Goal: Information Seeking & Learning: Learn about a topic

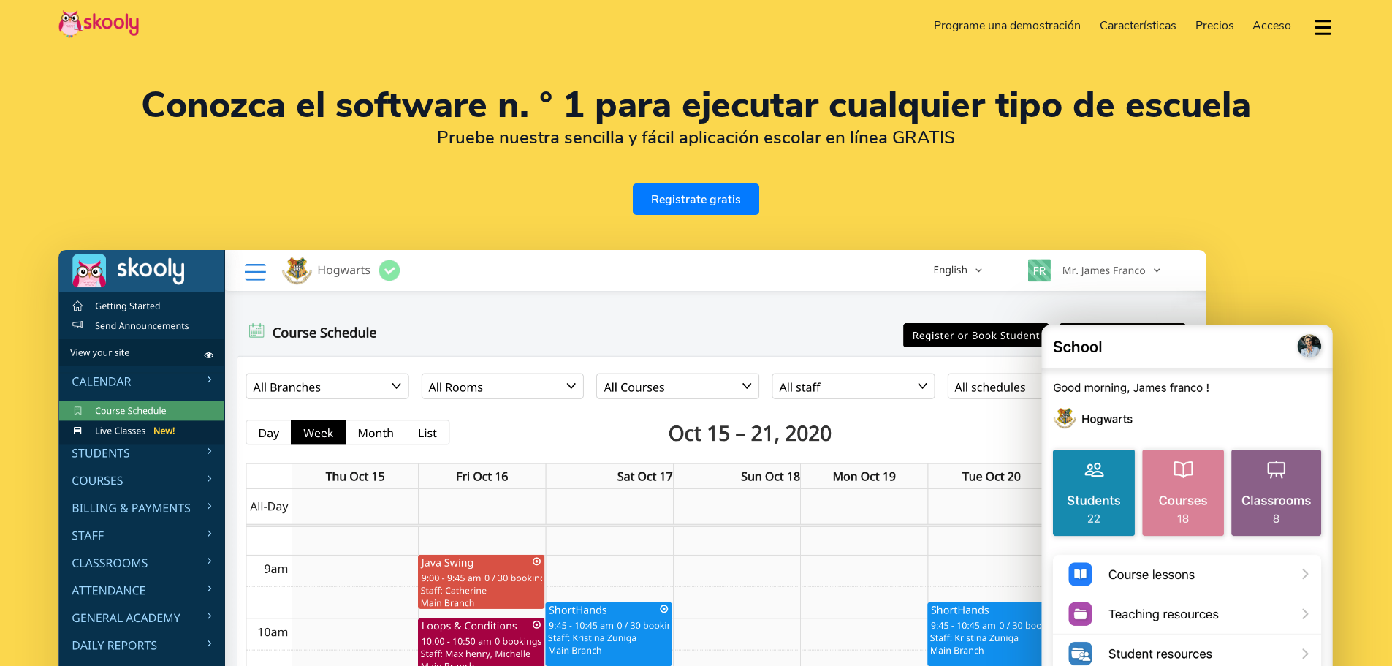
select select "es"
select select "52"
select select "[GEOGRAPHIC_DATA]"
select select "[GEOGRAPHIC_DATA]/[GEOGRAPHIC_DATA]"
click at [1215, 16] on link "Precios" at bounding box center [1215, 25] width 58 height 23
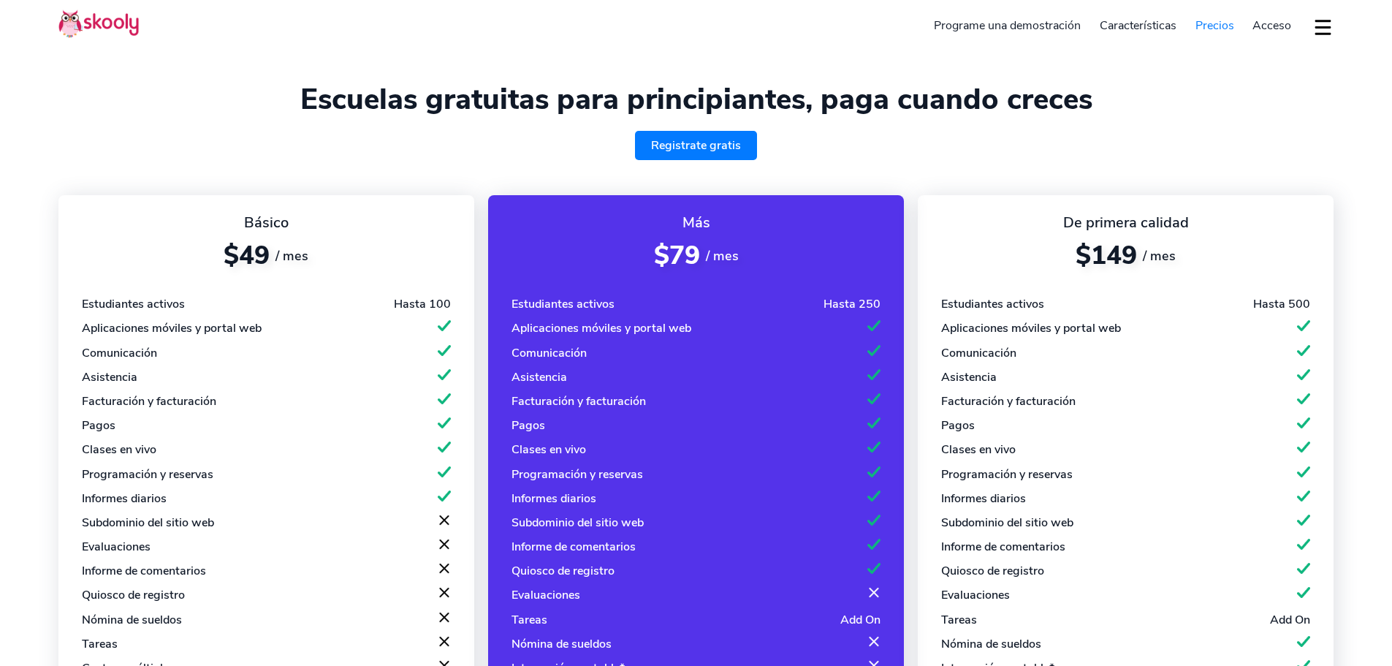
select select "es"
select select "52"
select select "[GEOGRAPHIC_DATA]"
select select "[GEOGRAPHIC_DATA]/[GEOGRAPHIC_DATA]"
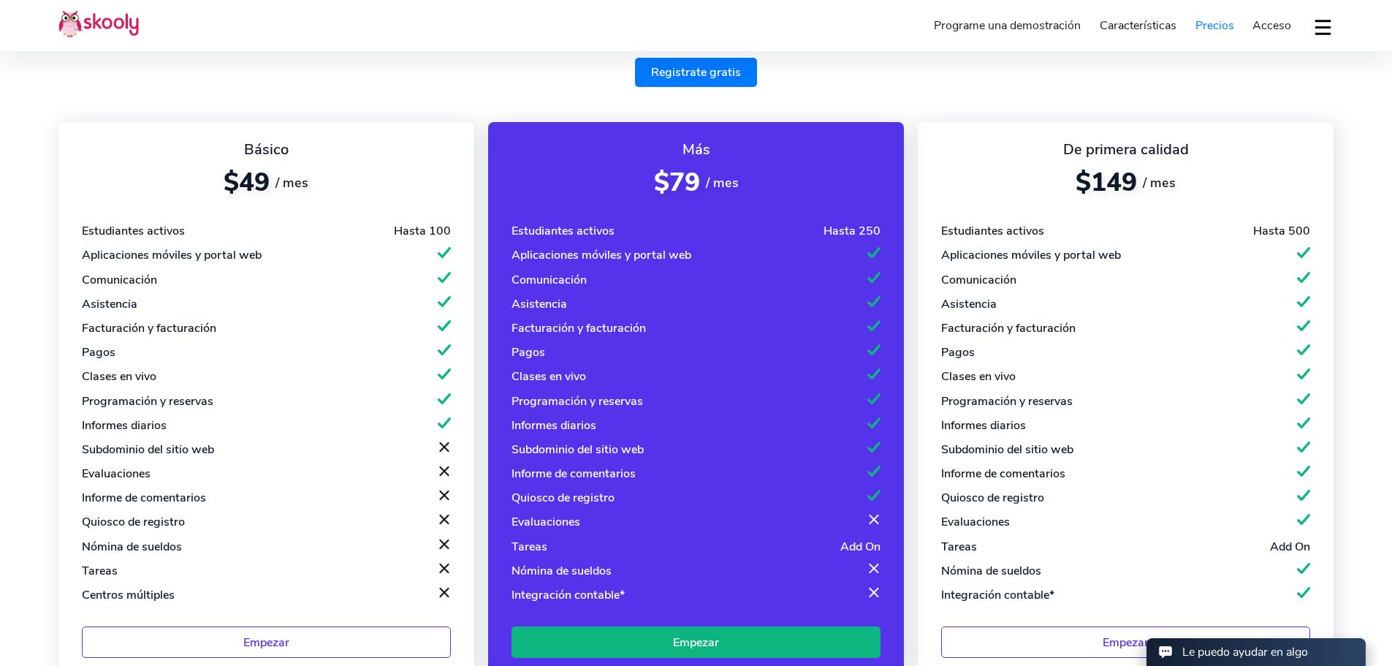
scroll to position [146, 0]
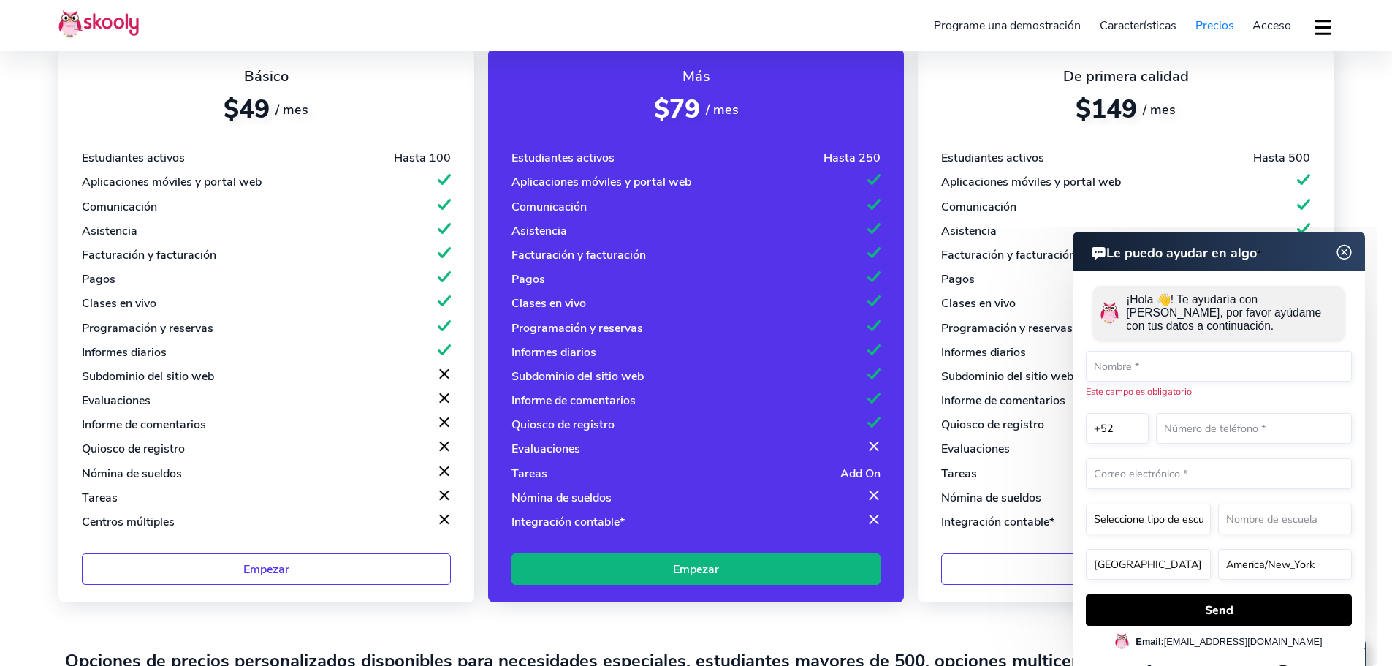
click at [1370, 191] on section "Escuelas gratuitas para principiantes, paga cuando creces Registrate gratis Bás…" at bounding box center [696, 314] width 1392 height 920
click at [1338, 248] on img at bounding box center [1344, 252] width 28 height 18
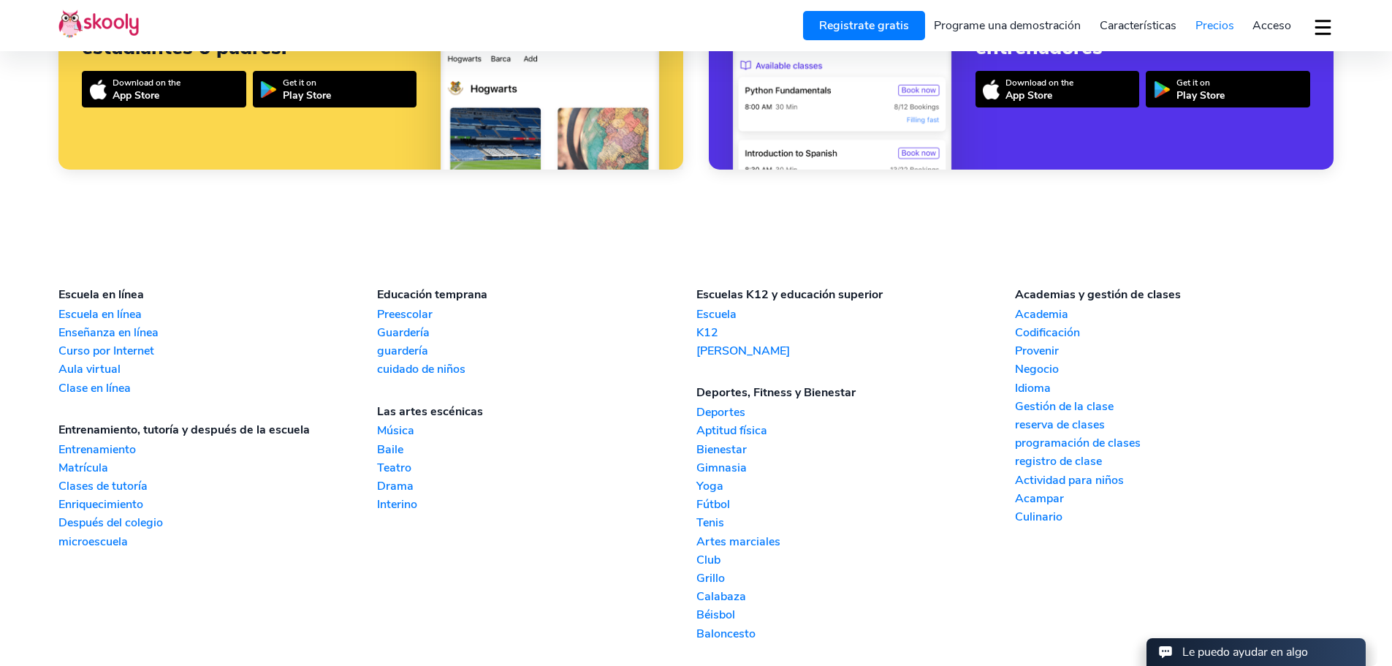
scroll to position [1449, 0]
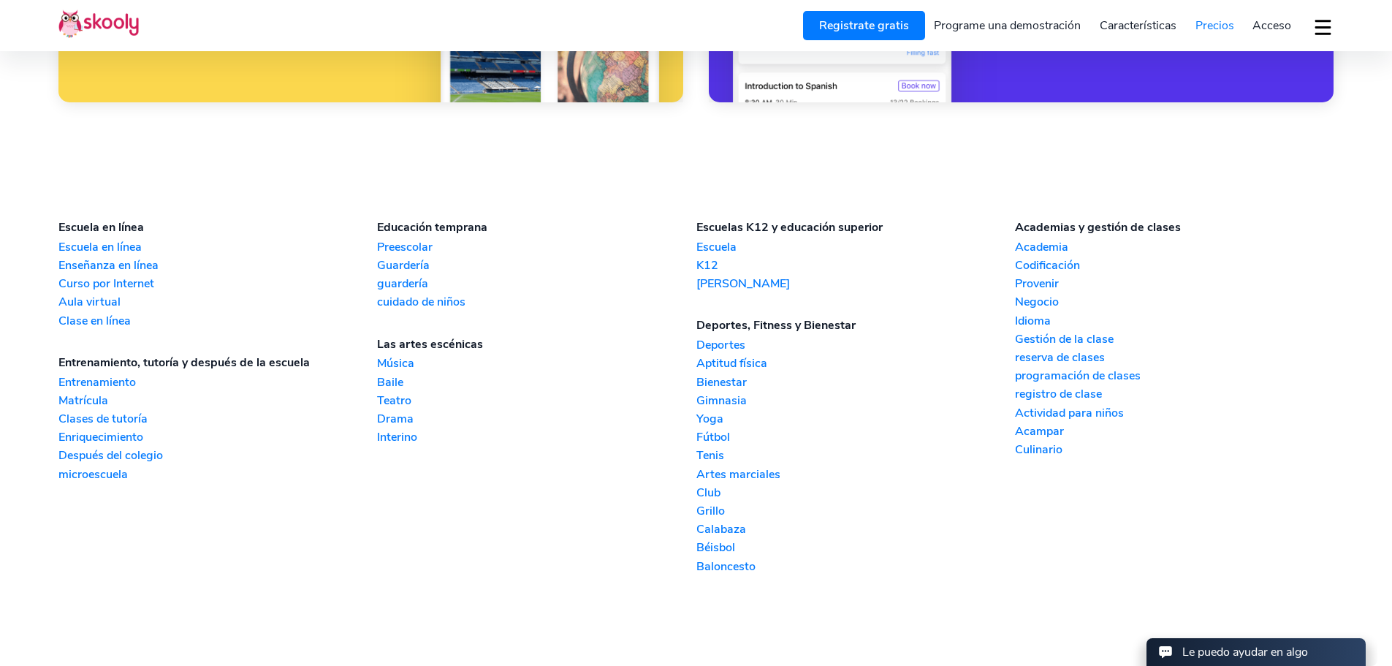
click at [113, 242] on link "Escuela en línea" at bounding box center [217, 247] width 319 height 16
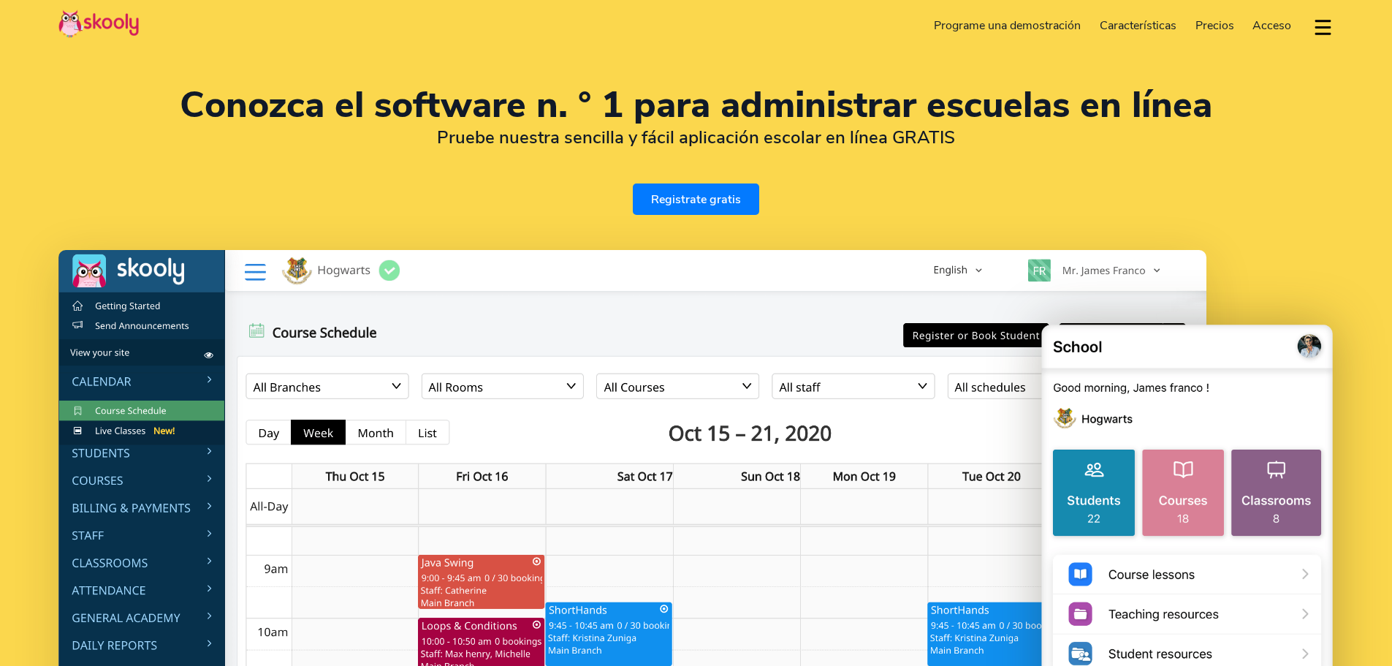
select select "es"
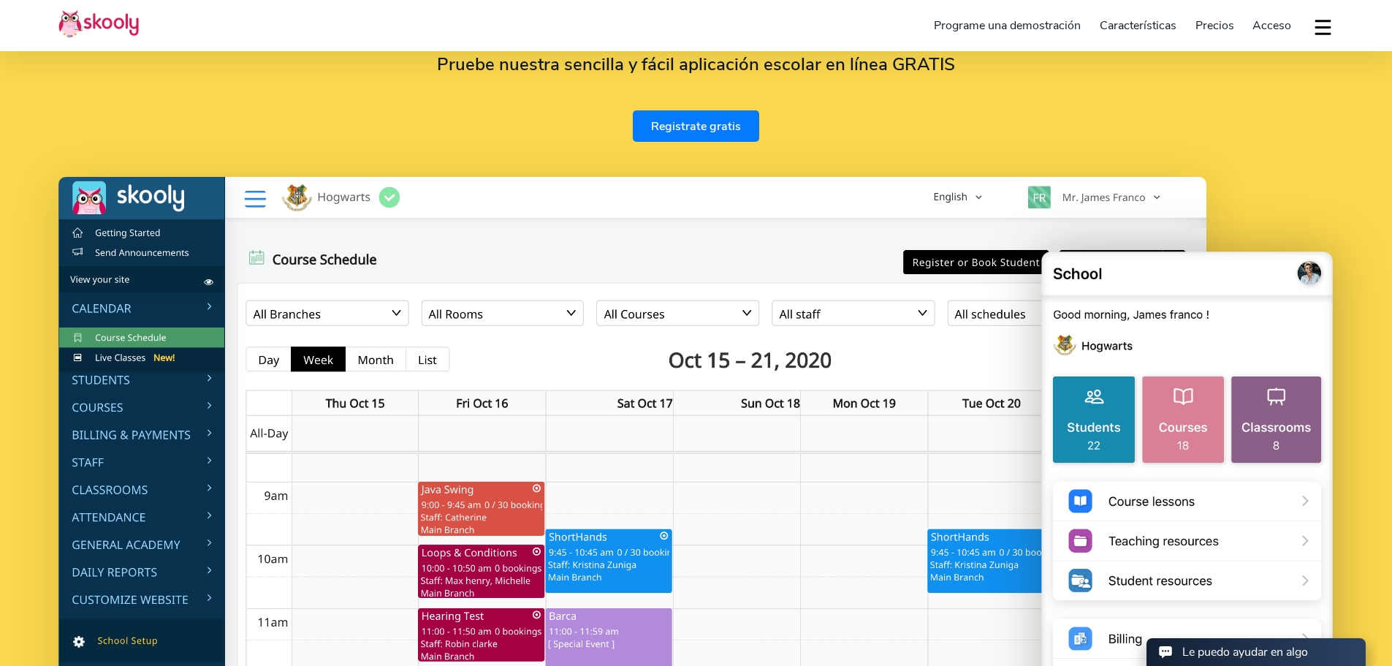
scroll to position [146, 0]
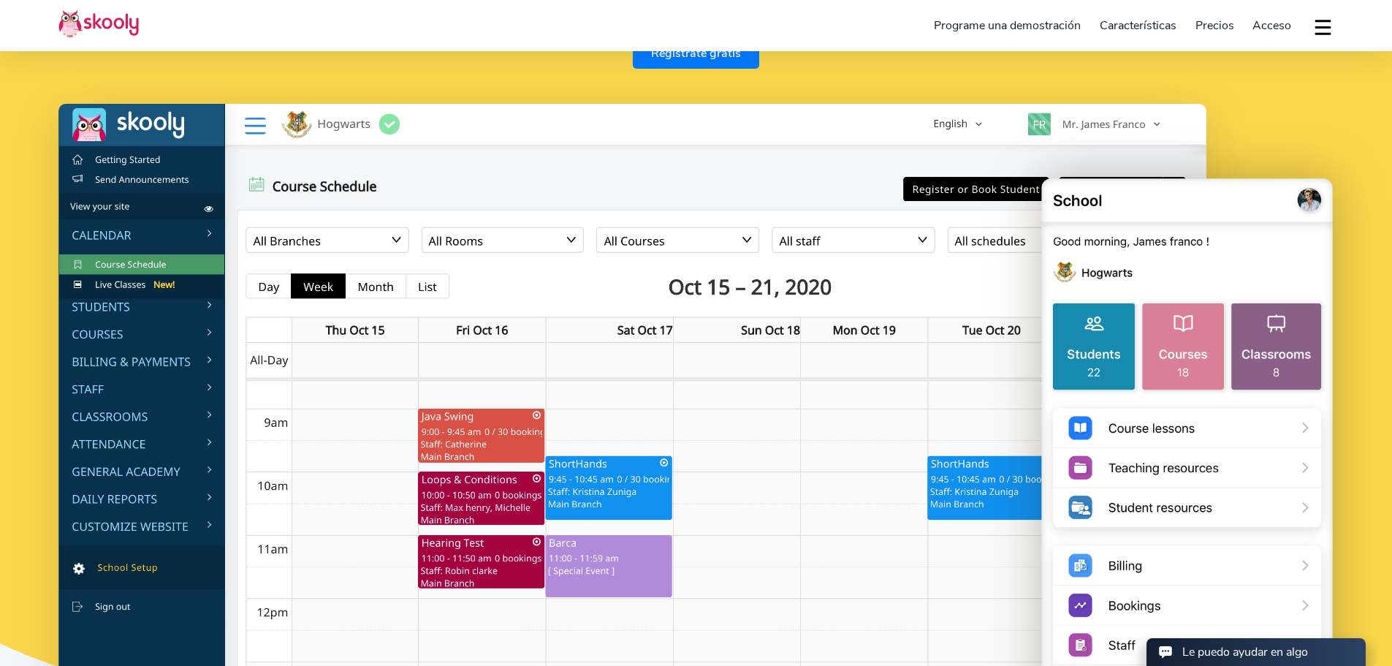
select select "52"
select select "[GEOGRAPHIC_DATA]"
select select "[GEOGRAPHIC_DATA]/[GEOGRAPHIC_DATA]"
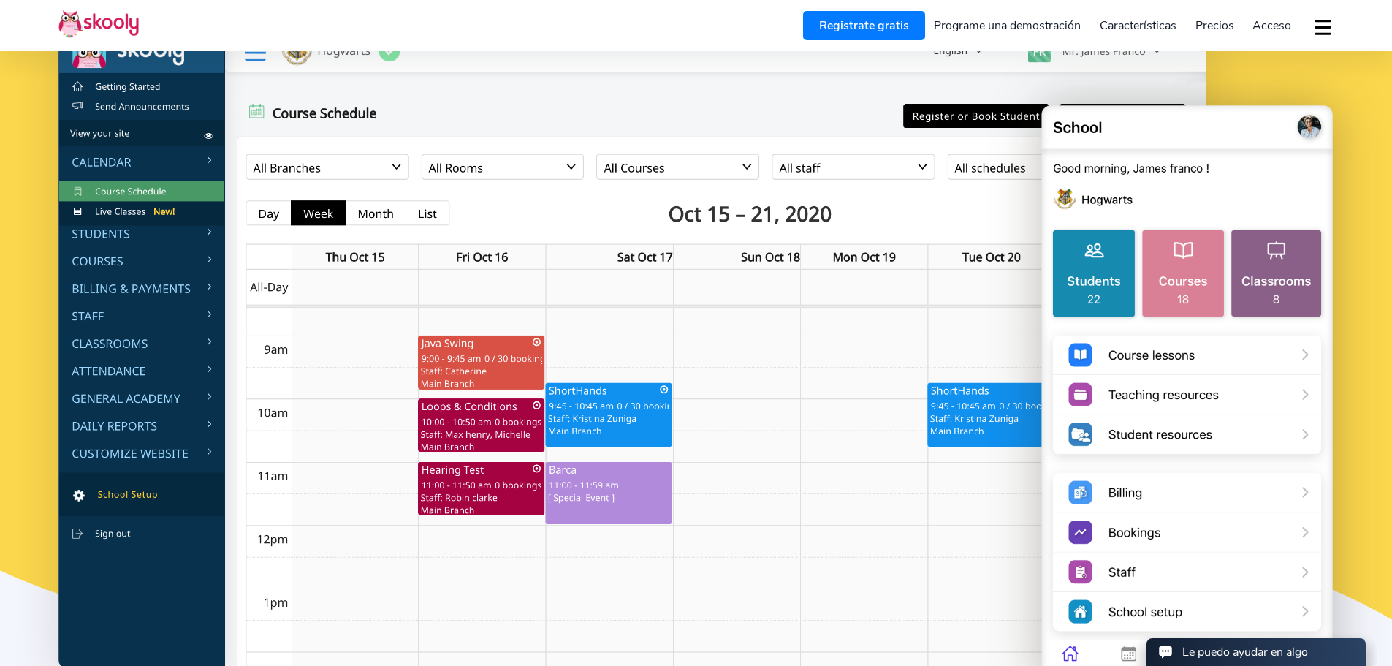
scroll to position [292, 0]
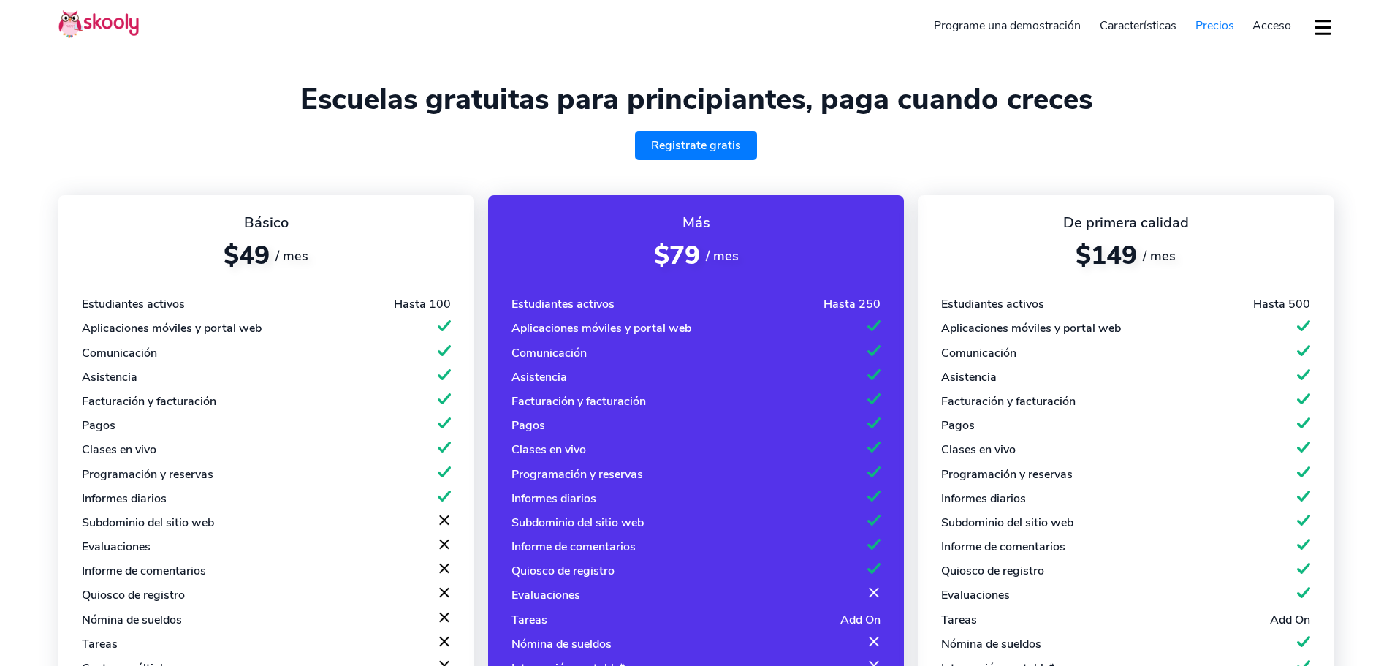
select select "es"
